Goal: Task Accomplishment & Management: Manage account settings

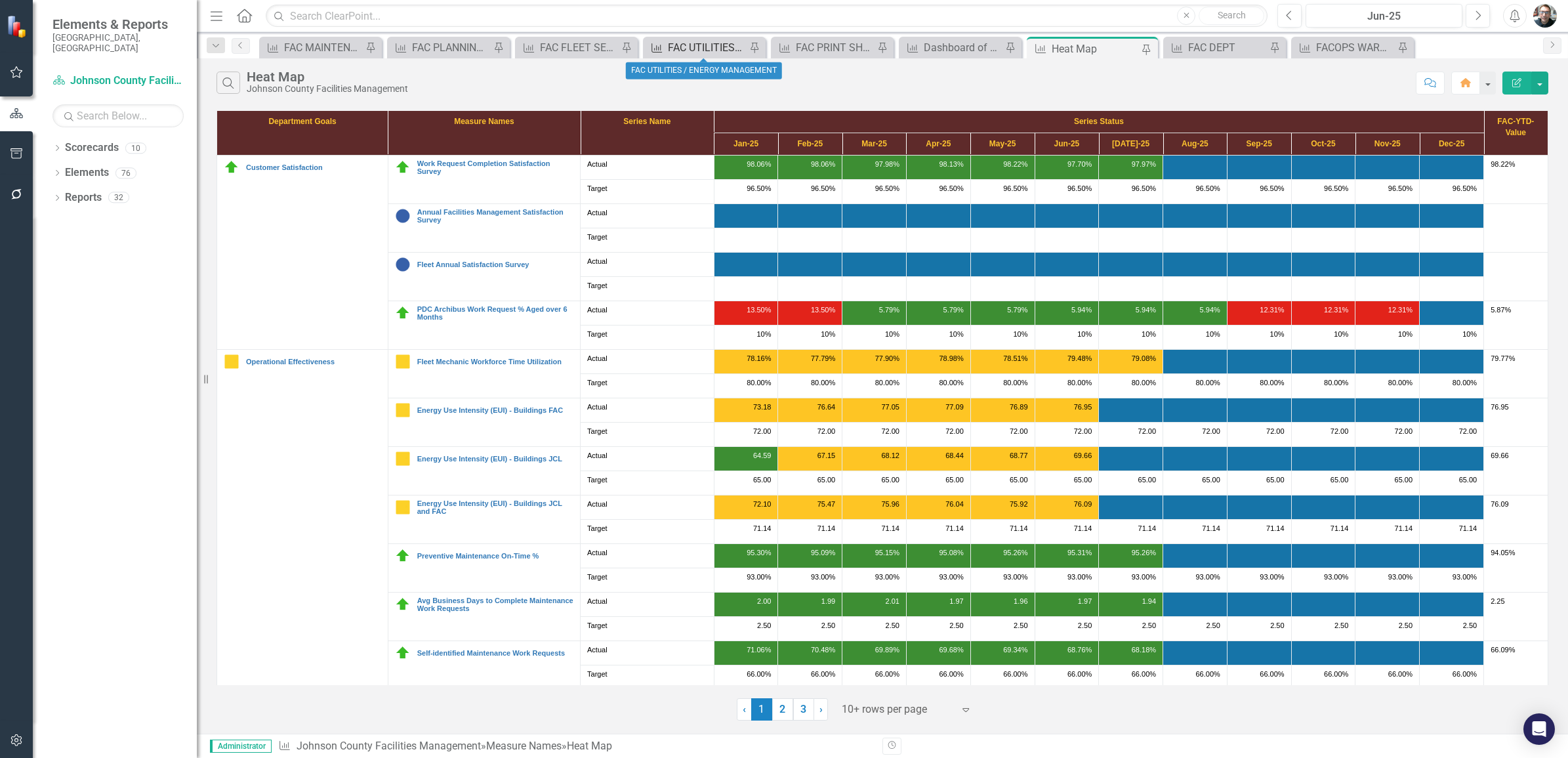
click at [687, 48] on div "FAC UTILITIES / ENERGY MANAGEMENT" at bounding box center [707, 48] width 78 height 16
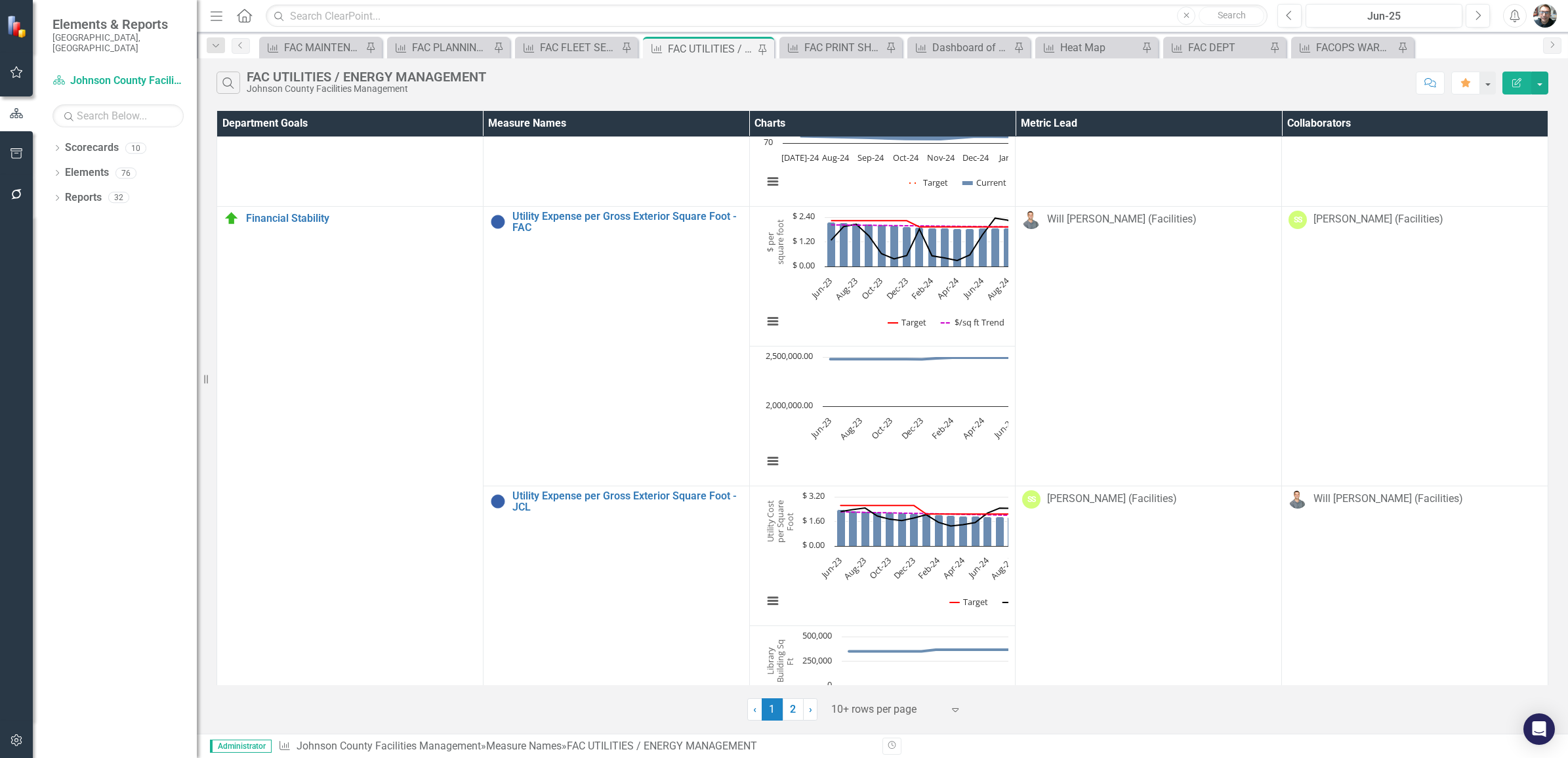
scroll to position [1162, 0]
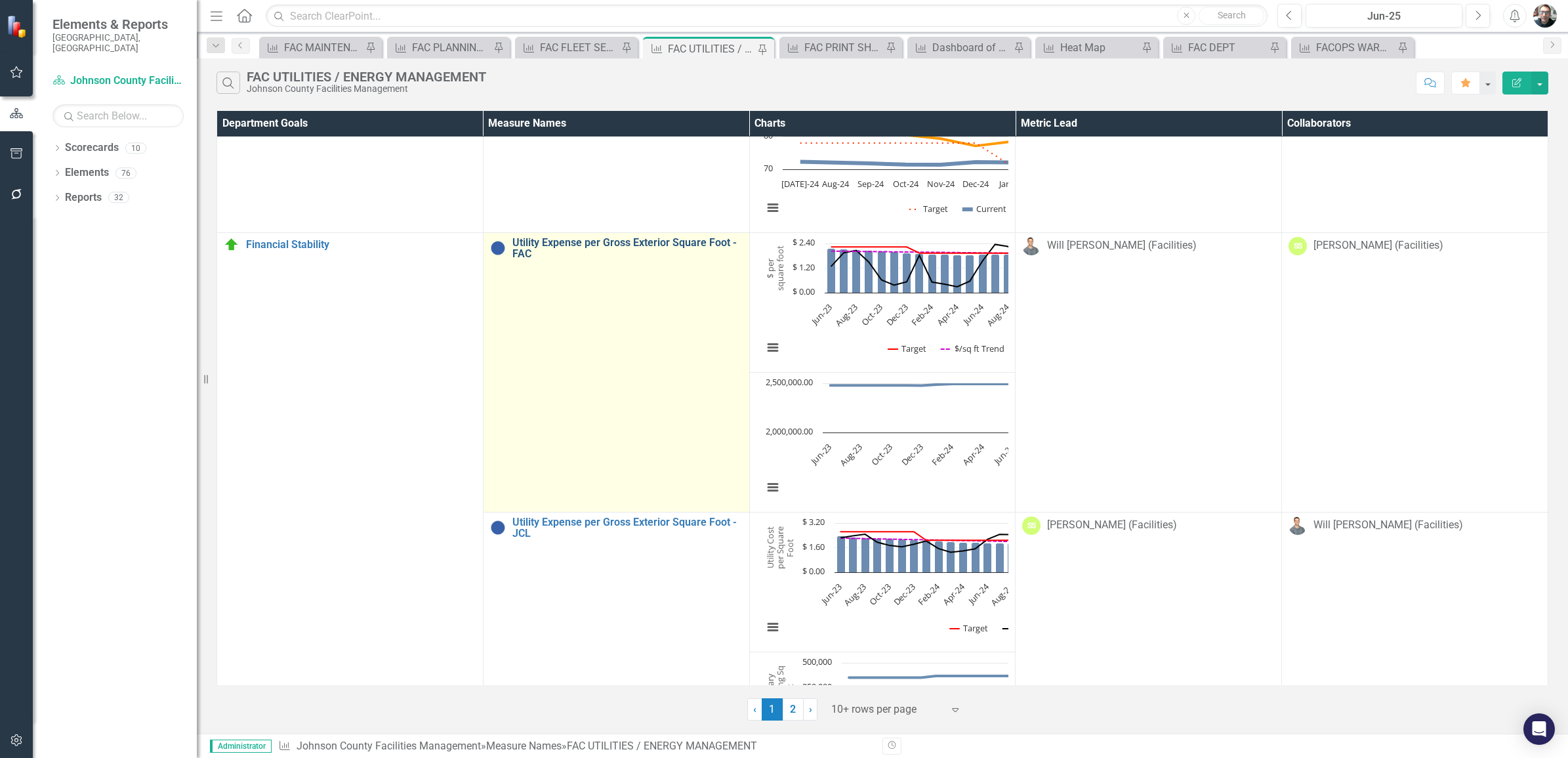
click at [512, 246] on link "Utility Expense per Gross Exterior Square Foot - FAC" at bounding box center [627, 248] width 230 height 23
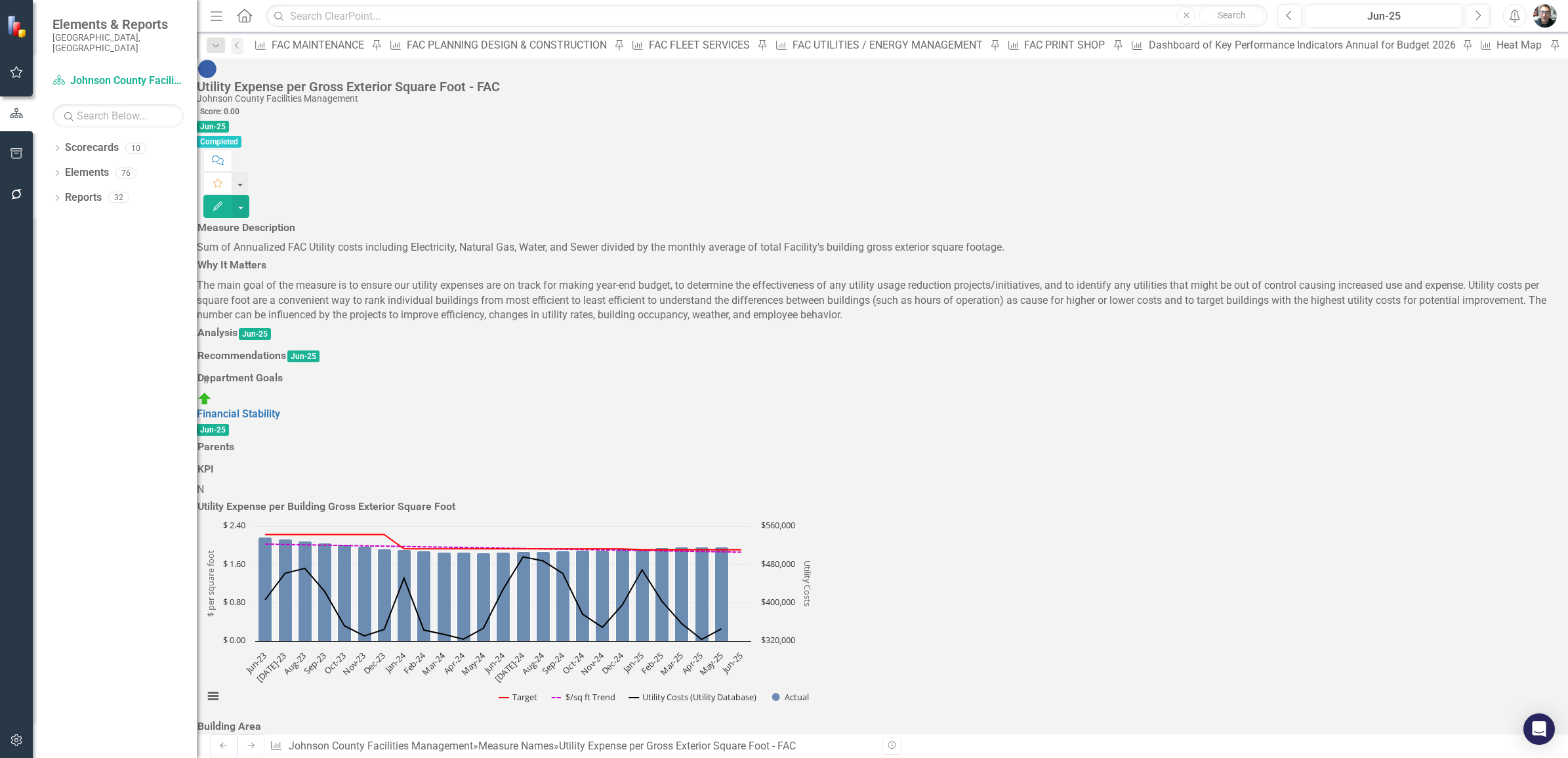
scroll to position [1558, 0]
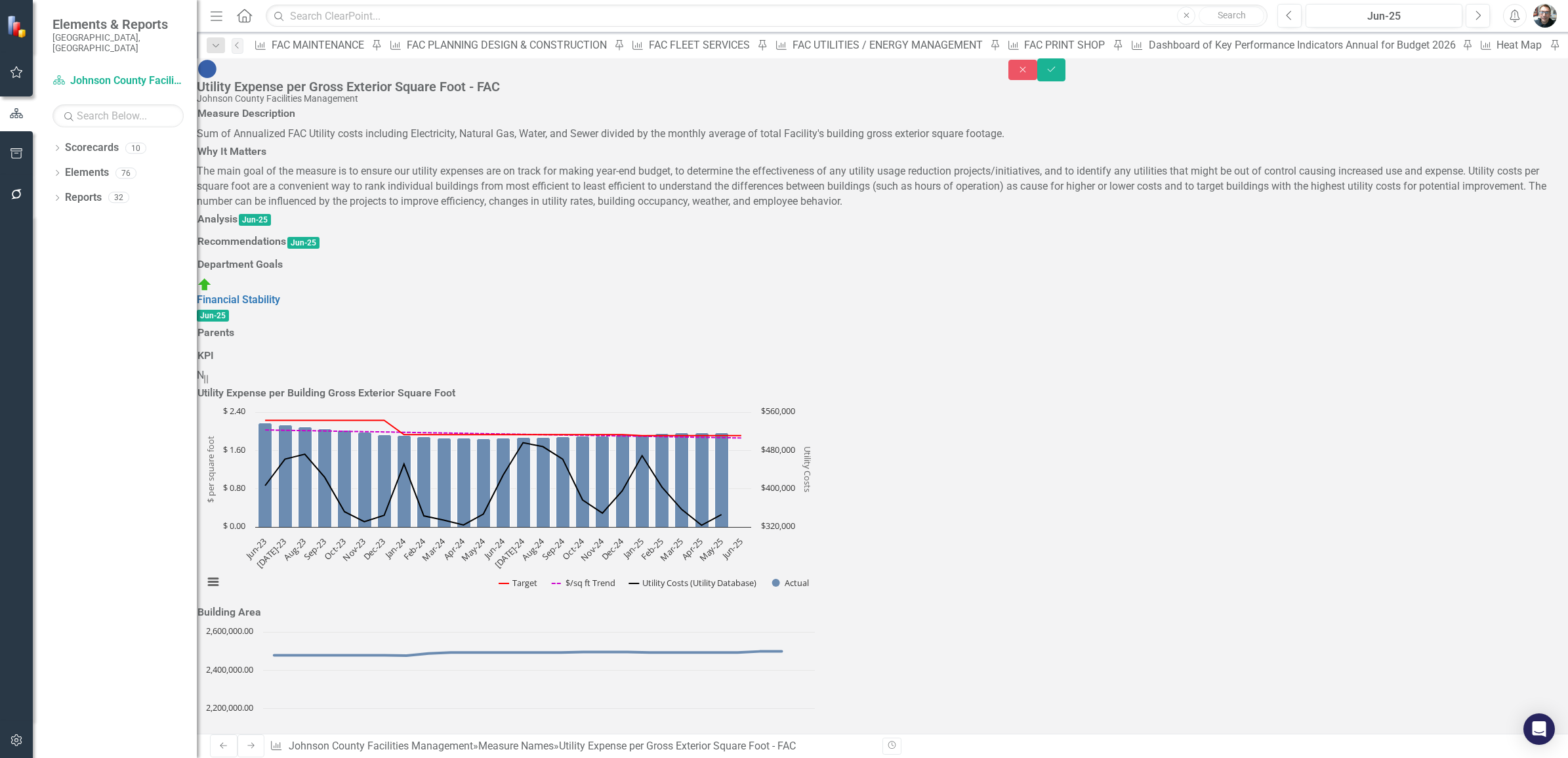
type textarea "2498431"
type textarea "427791.73"
click at [1066, 72] on button "Save" at bounding box center [1051, 70] width 29 height 23
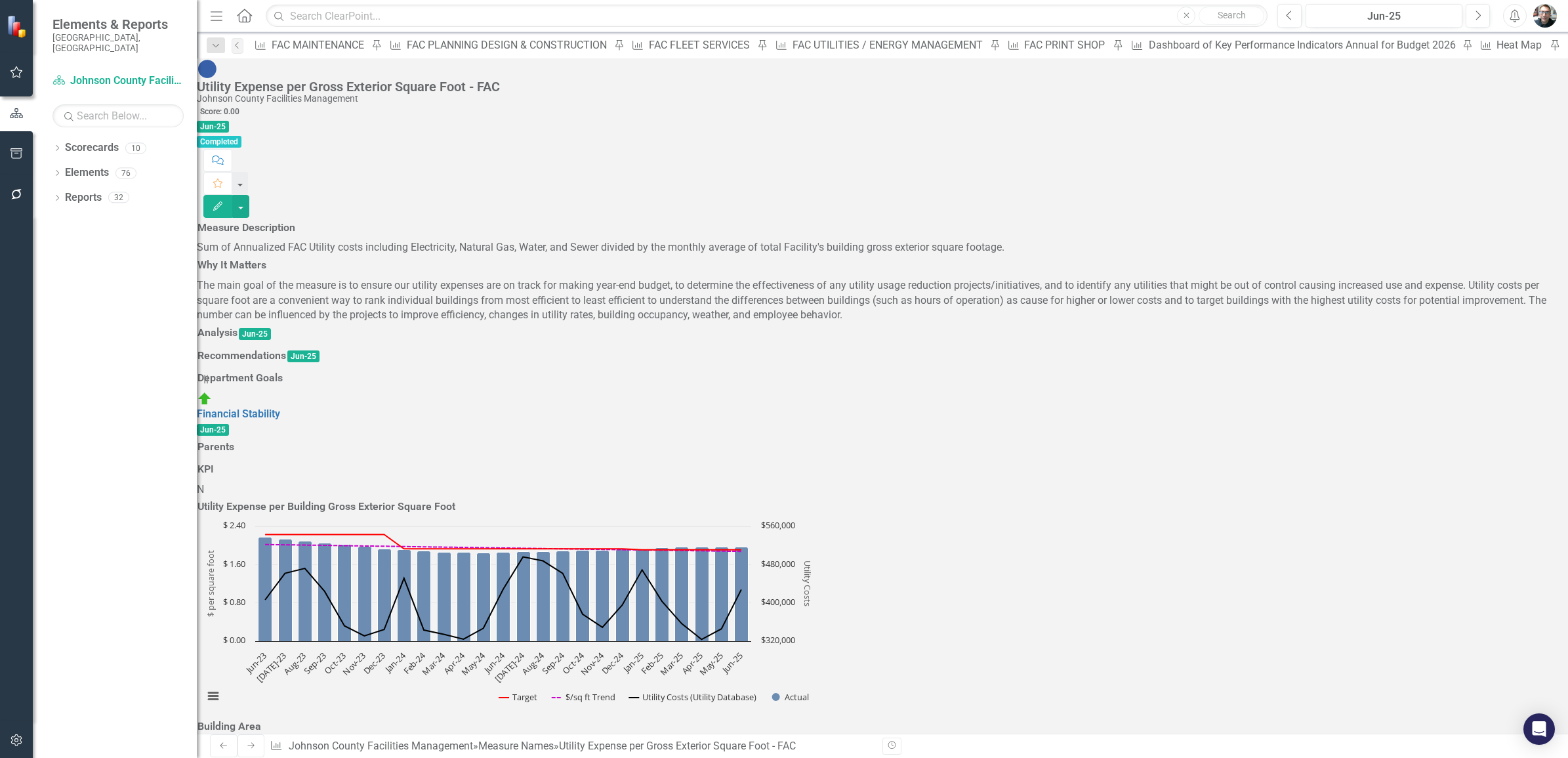
checkbox input "true"
click at [1119, 47] on icon "Pin" at bounding box center [1124, 49] width 10 height 13
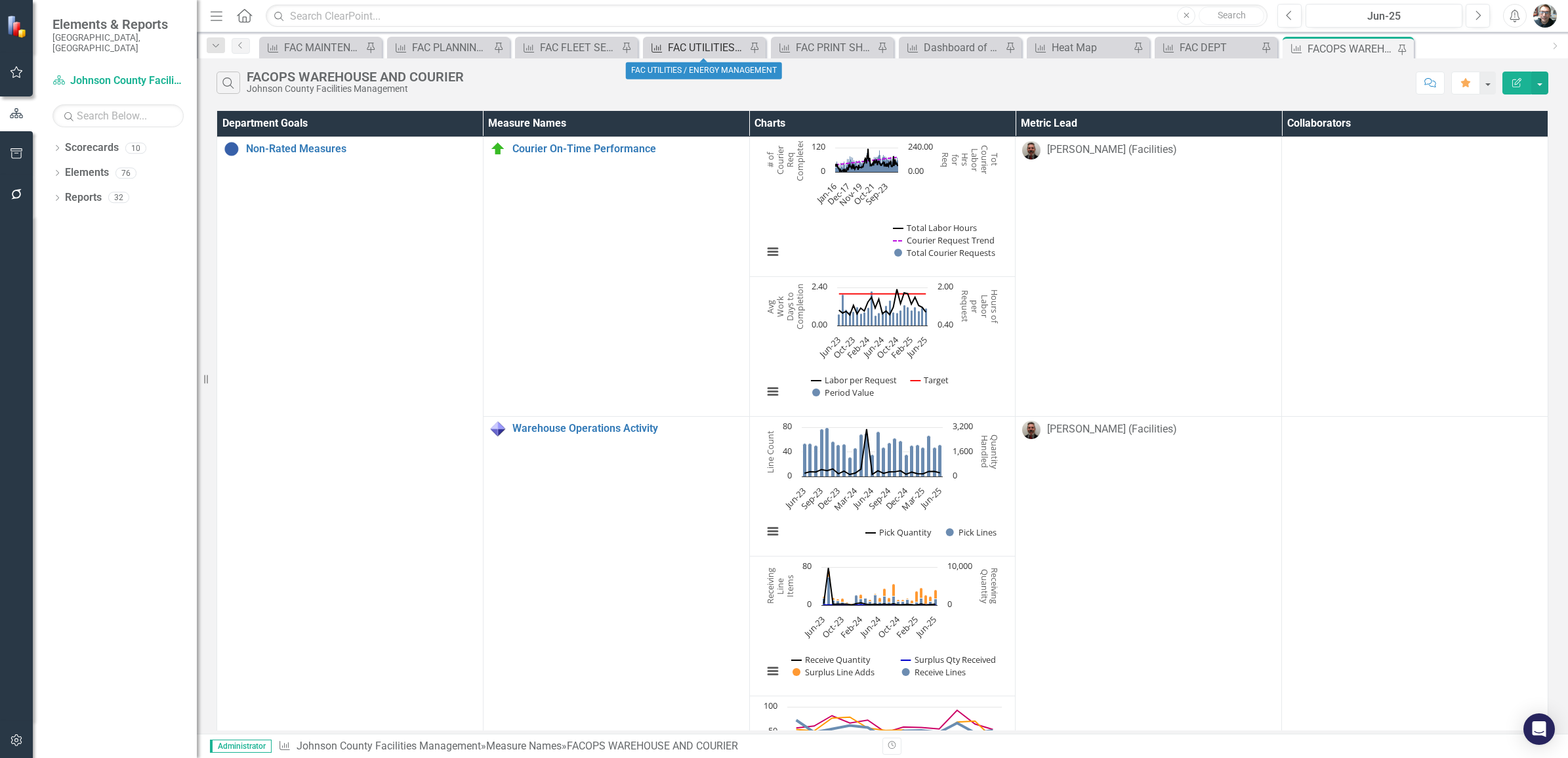
click at [700, 45] on div "FAC UTILITIES / ENERGY MANAGEMENT" at bounding box center [707, 48] width 78 height 16
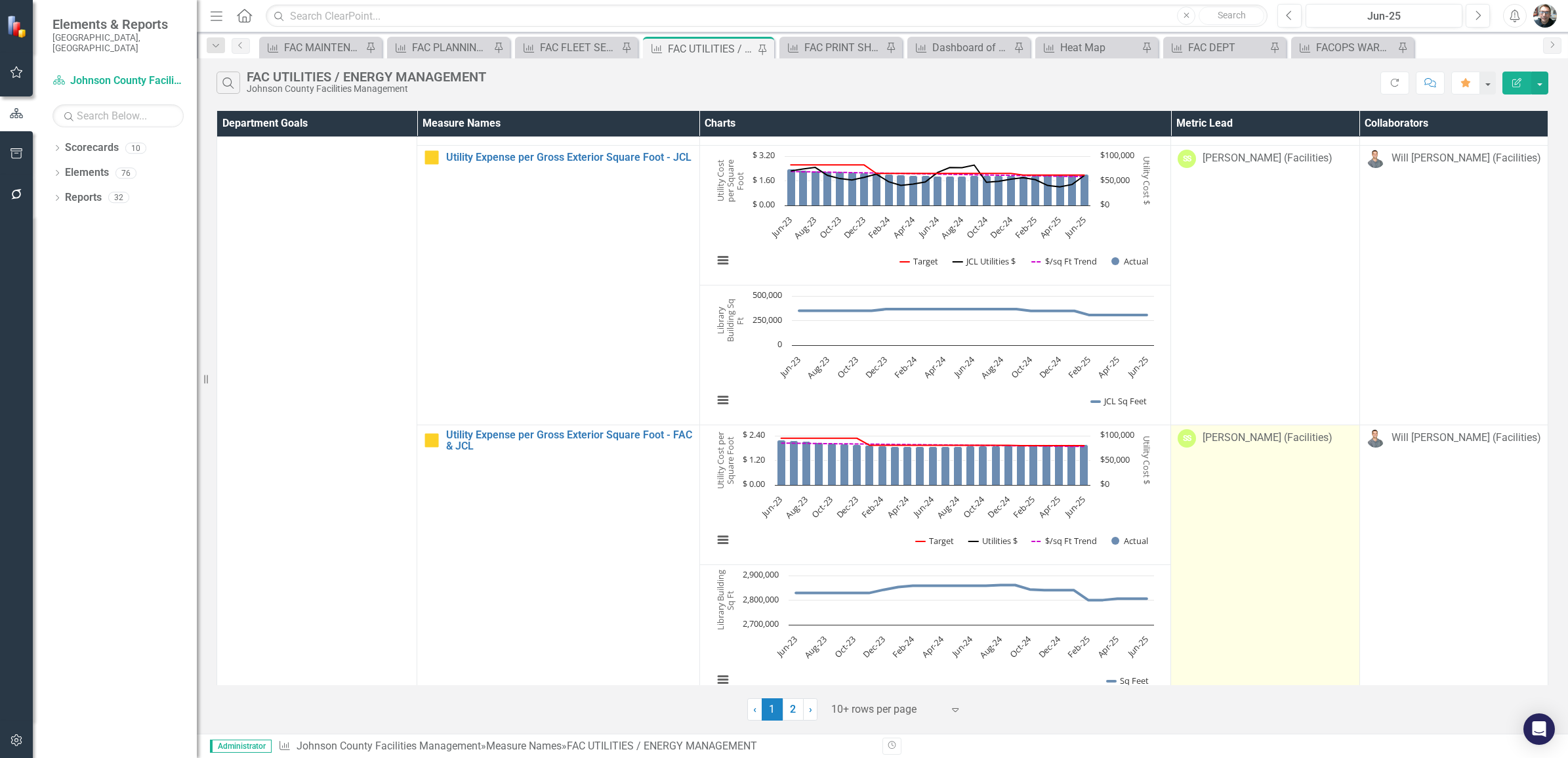
scroll to position [1550, 0]
